Goal: Transaction & Acquisition: Purchase product/service

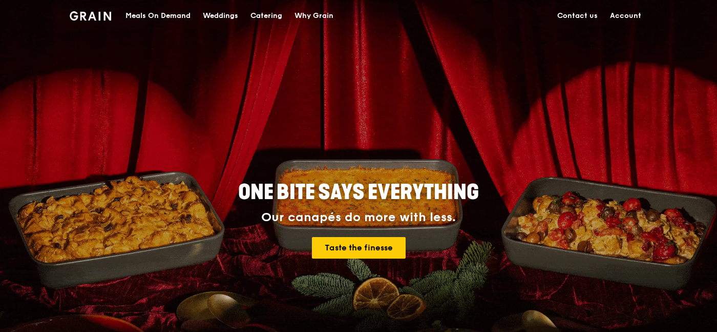
click at [149, 6] on div "Meals On Demand" at bounding box center [158, 16] width 65 height 31
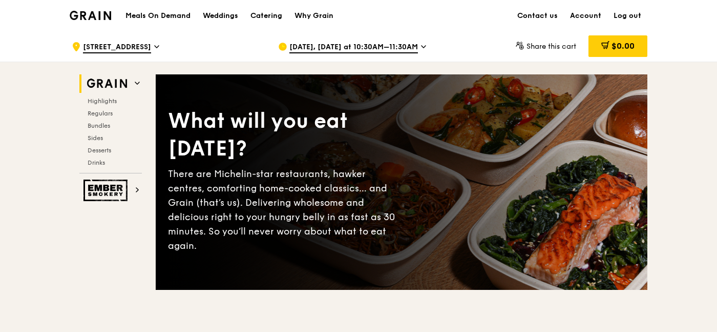
click at [403, 46] on span "[DATE], [DATE] at 10:30AM–11:30AM" at bounding box center [354, 47] width 129 height 11
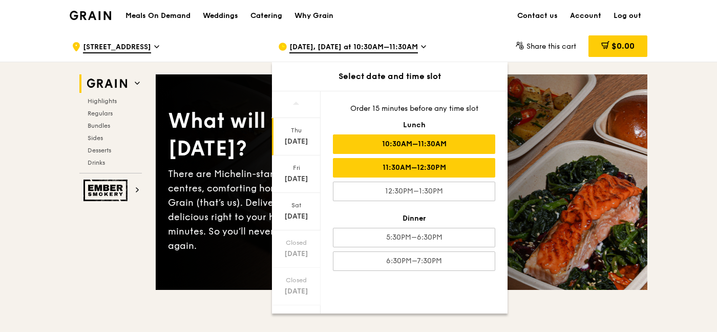
click at [397, 164] on div "11:30AM–12:30PM" at bounding box center [414, 167] width 162 height 19
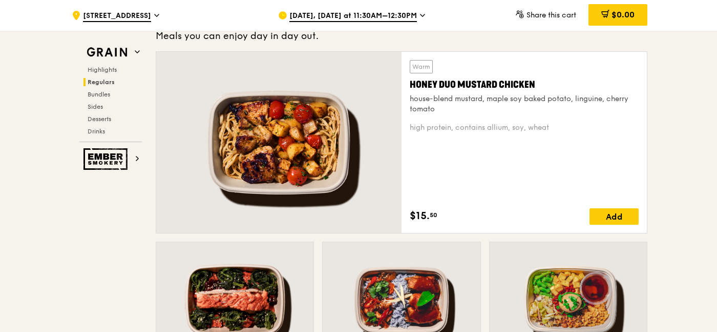
scroll to position [723, 0]
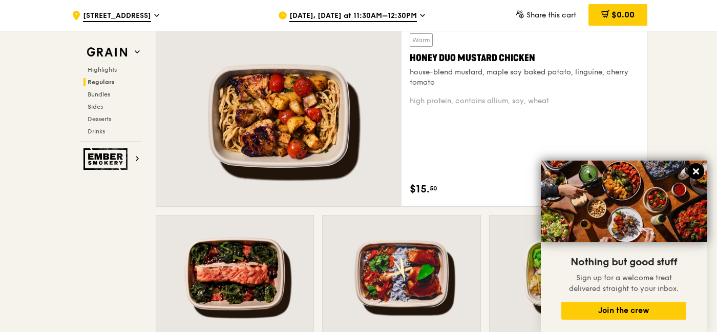
click at [699, 172] on icon at bounding box center [696, 171] width 9 height 9
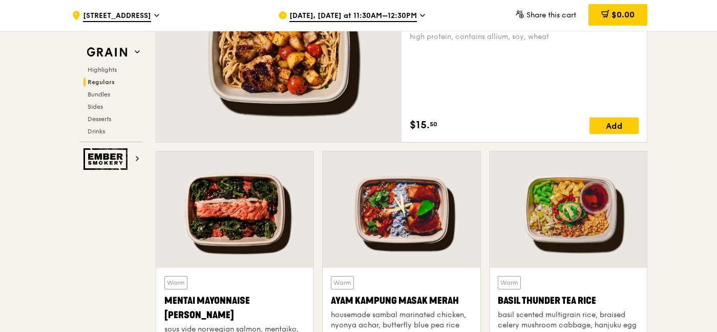
scroll to position [911, 0]
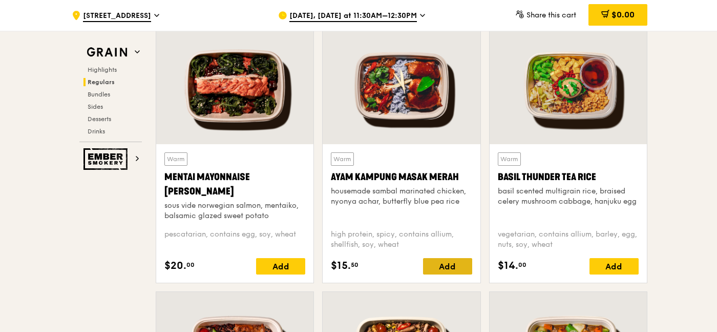
click at [456, 265] on div "Add" at bounding box center [447, 266] width 49 height 16
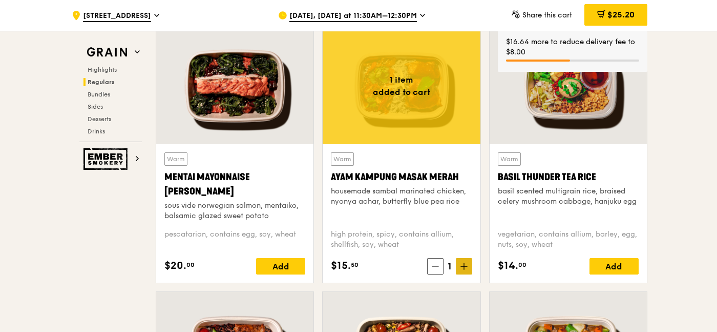
click at [468, 267] on span at bounding box center [464, 266] width 16 height 16
click at [435, 269] on icon at bounding box center [433, 265] width 7 height 7
click at [432, 269] on icon at bounding box center [435, 265] width 7 height 7
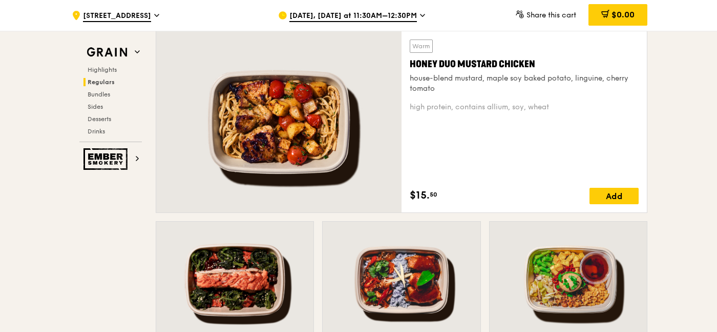
scroll to position [640, 0]
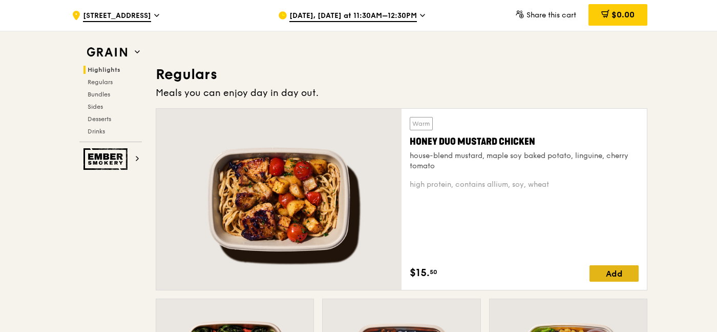
click at [630, 275] on div "Add" at bounding box center [614, 273] width 49 height 16
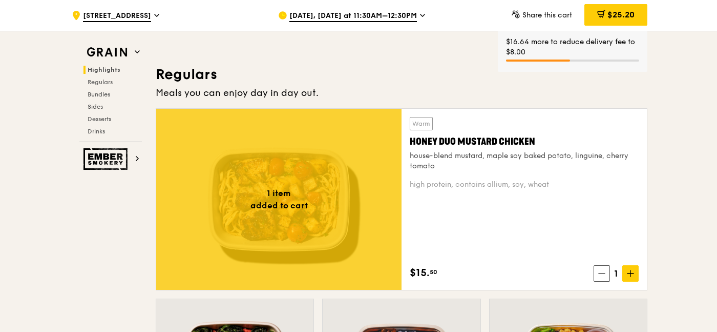
click at [630, 275] on icon at bounding box center [630, 273] width 7 height 7
click at [597, 276] on icon at bounding box center [600, 273] width 7 height 7
click at [598, 276] on span at bounding box center [602, 273] width 16 height 16
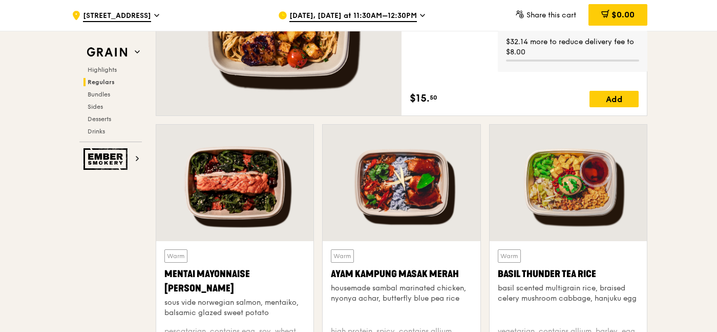
scroll to position [879, 0]
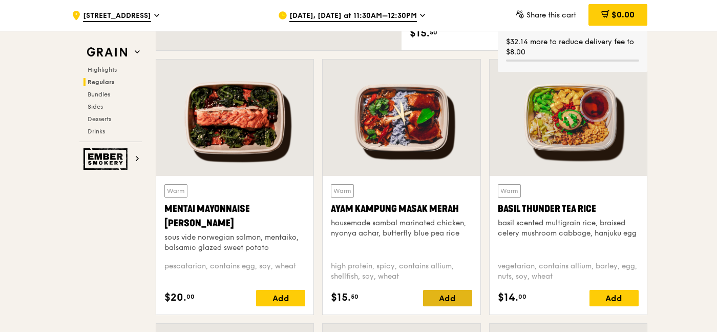
click at [456, 298] on div "Add" at bounding box center [447, 298] width 49 height 16
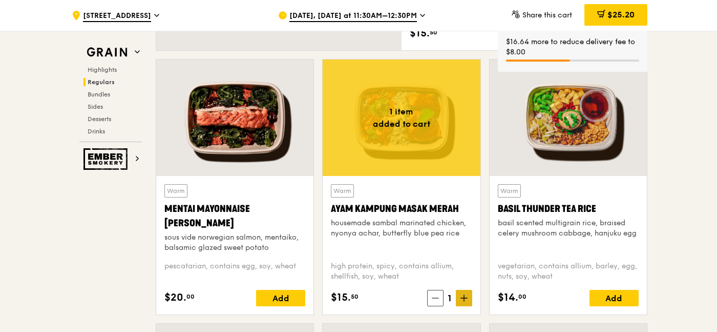
click at [465, 297] on icon at bounding box center [464, 297] width 7 height 7
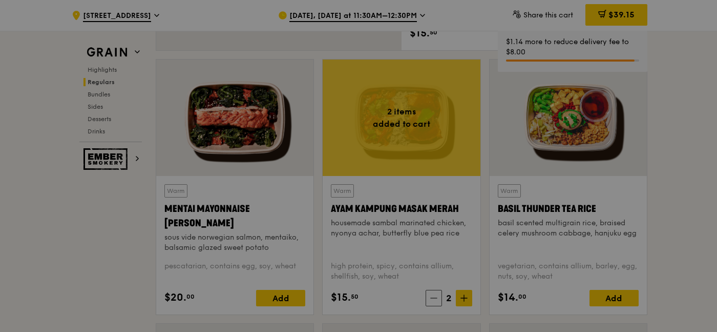
type input "2"
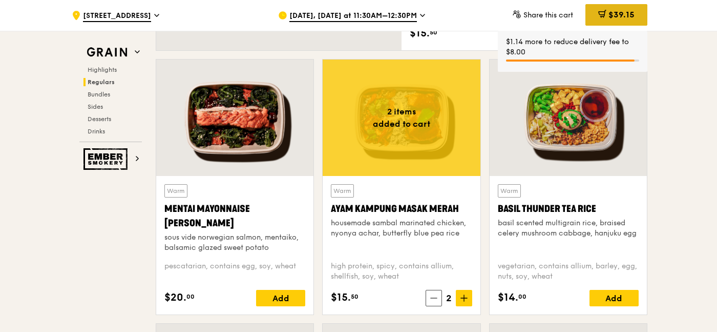
click at [622, 16] on span "$39.15" at bounding box center [622, 15] width 26 height 10
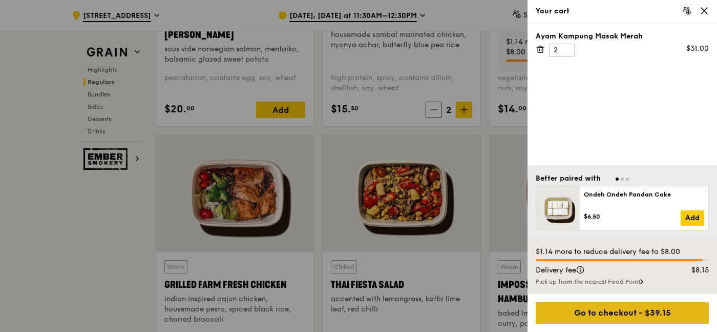
scroll to position [1073, 0]
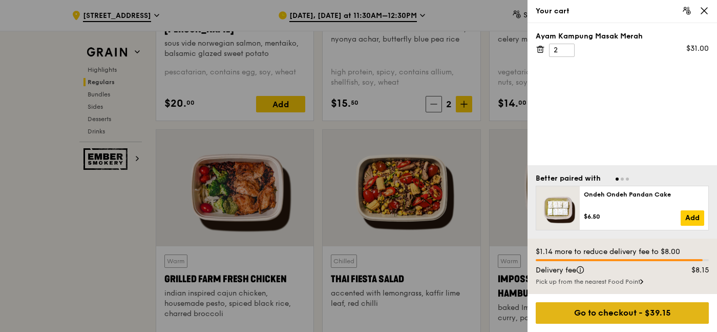
click at [624, 318] on div "Go to checkout - $39.15" at bounding box center [622, 313] width 173 height 22
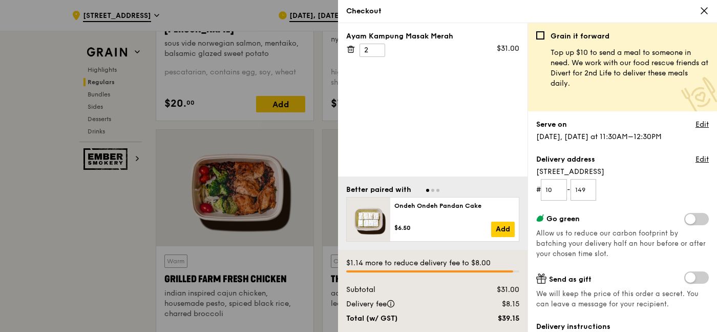
scroll to position [288, 0]
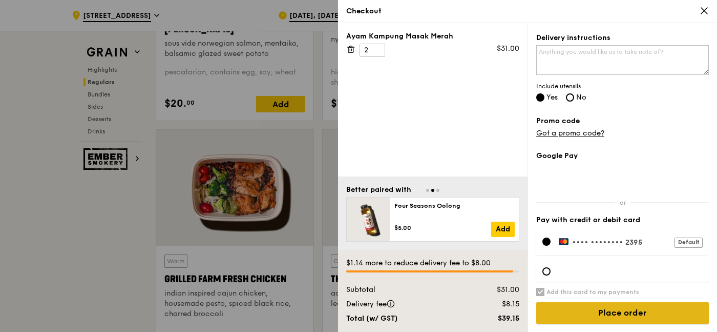
click at [633, 313] on input "Place order" at bounding box center [623, 313] width 173 height 22
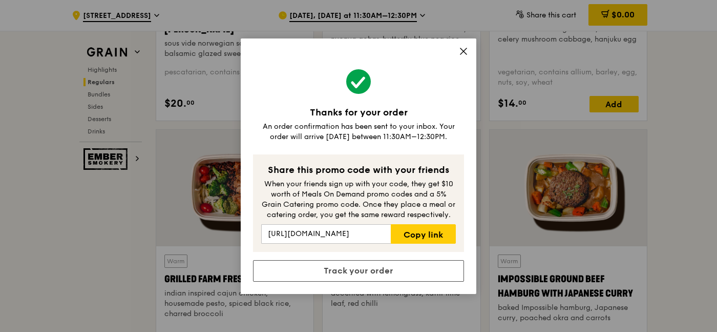
click at [463, 50] on icon at bounding box center [464, 51] width 6 height 6
